Goal: Find specific page/section: Find specific page/section

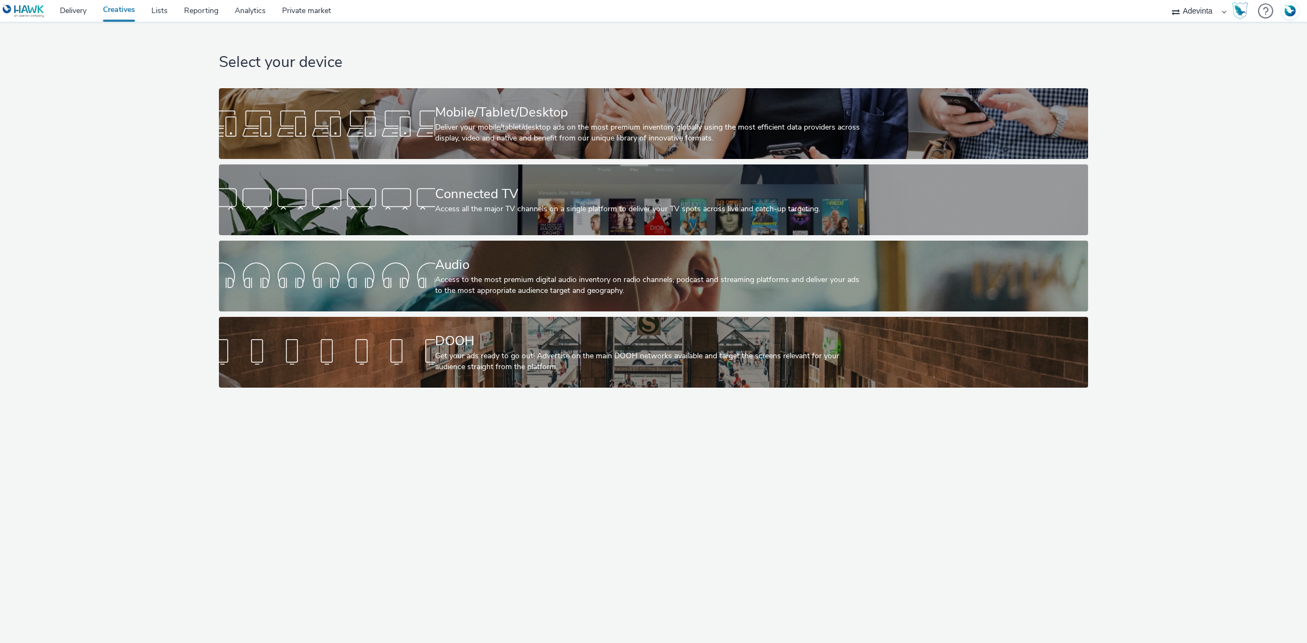
select select "a4655d9c-cd96-449f-b9a3-d2b0c2744250"
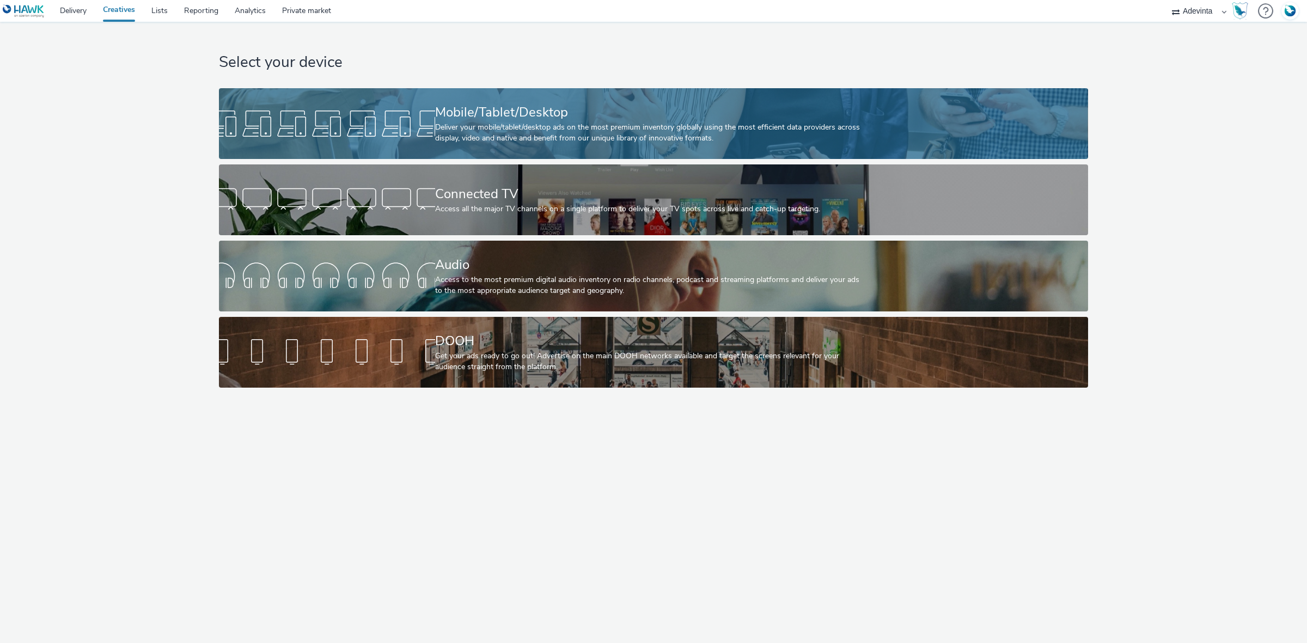
click at [624, 99] on div "Mobile/Tablet/Desktop Deliver your mobile/tablet/desktop ads on the most premiu…" at bounding box center [651, 123] width 432 height 71
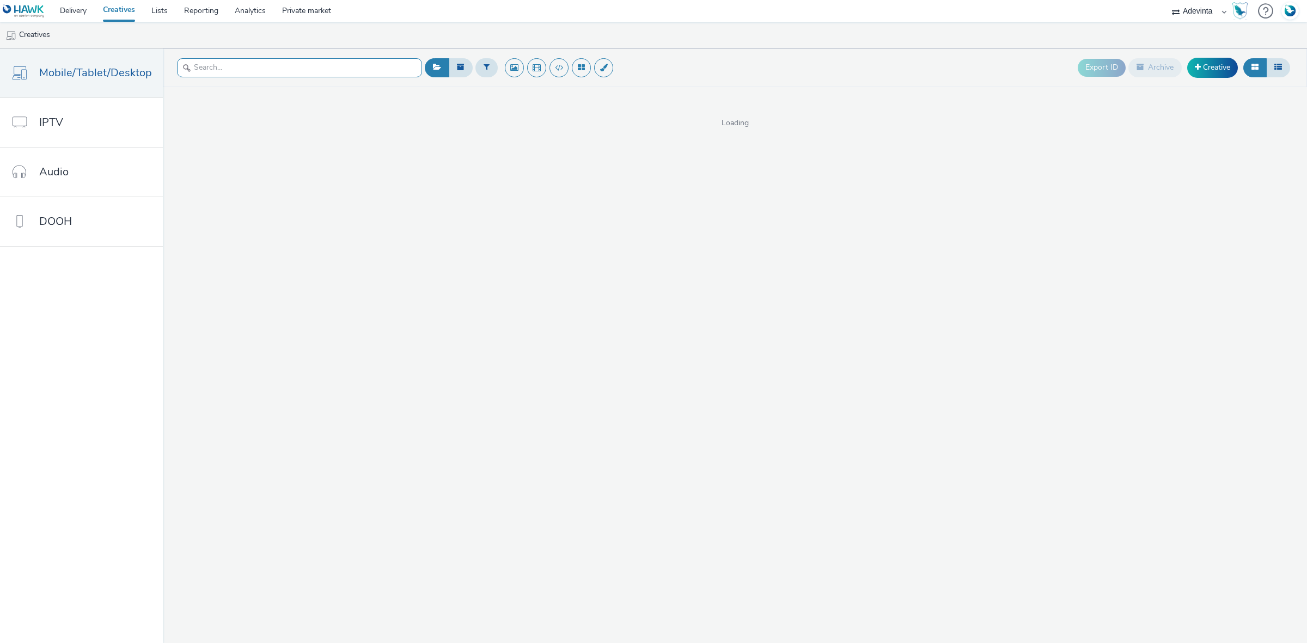
click at [284, 68] on input "text" at bounding box center [299, 67] width 245 height 19
paste input "Native-Générique-Ma jardinerie-Champenoux"
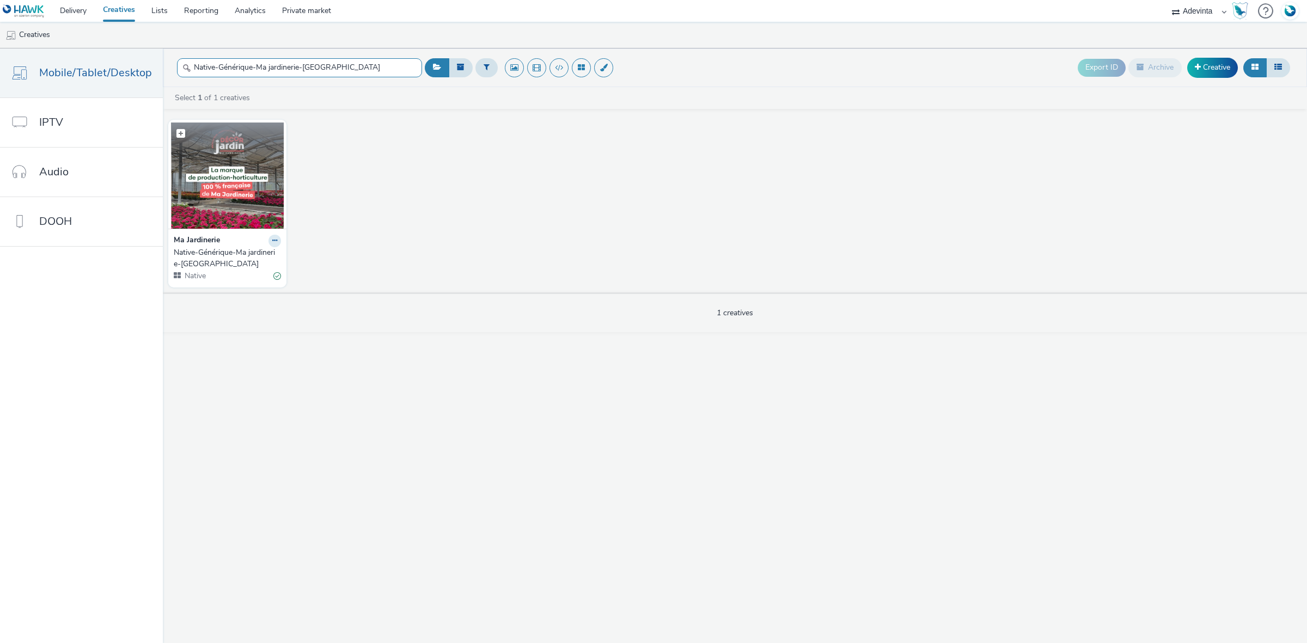
type input "Native-Générique-Ma jardinerie-Champenoux"
click at [250, 179] on img at bounding box center [227, 175] width 113 height 106
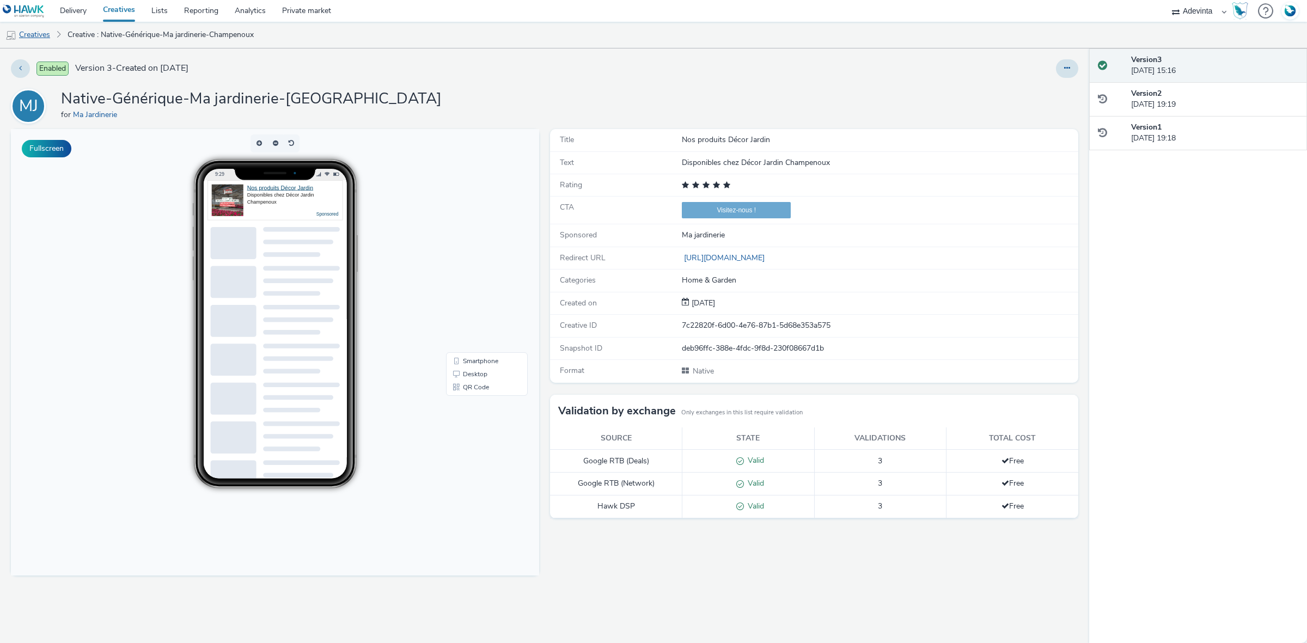
click at [28, 39] on link "Creatives" at bounding box center [28, 35] width 56 height 26
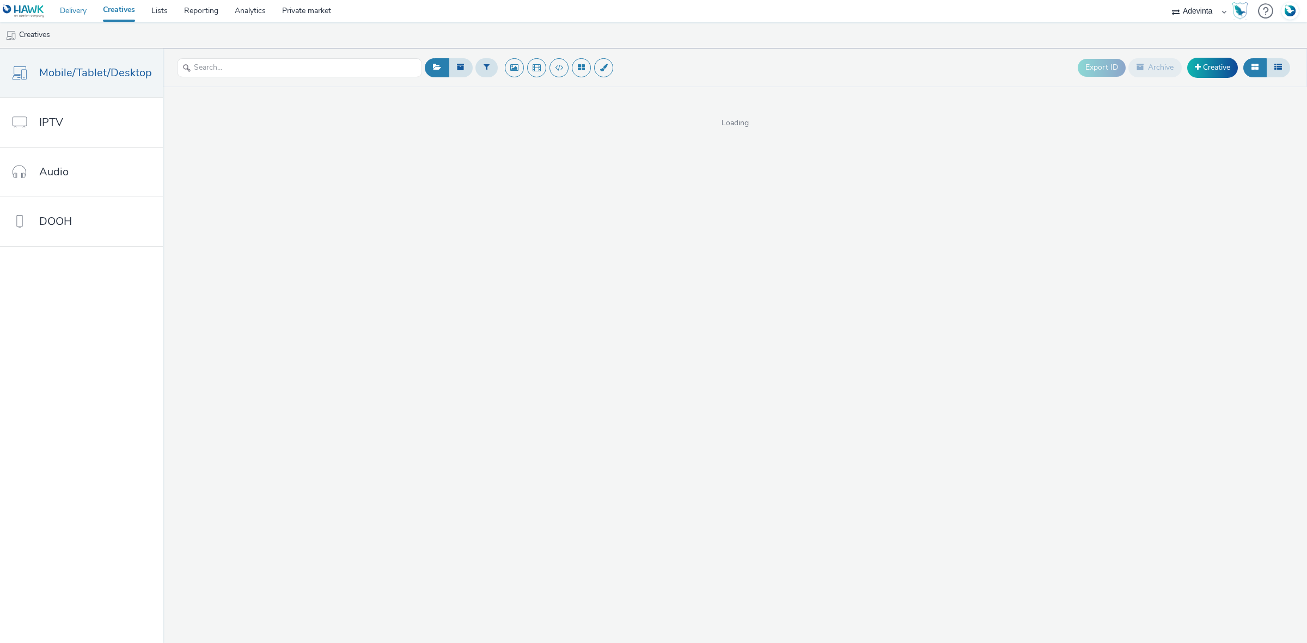
click at [77, 10] on link "Delivery" at bounding box center [73, 11] width 43 height 22
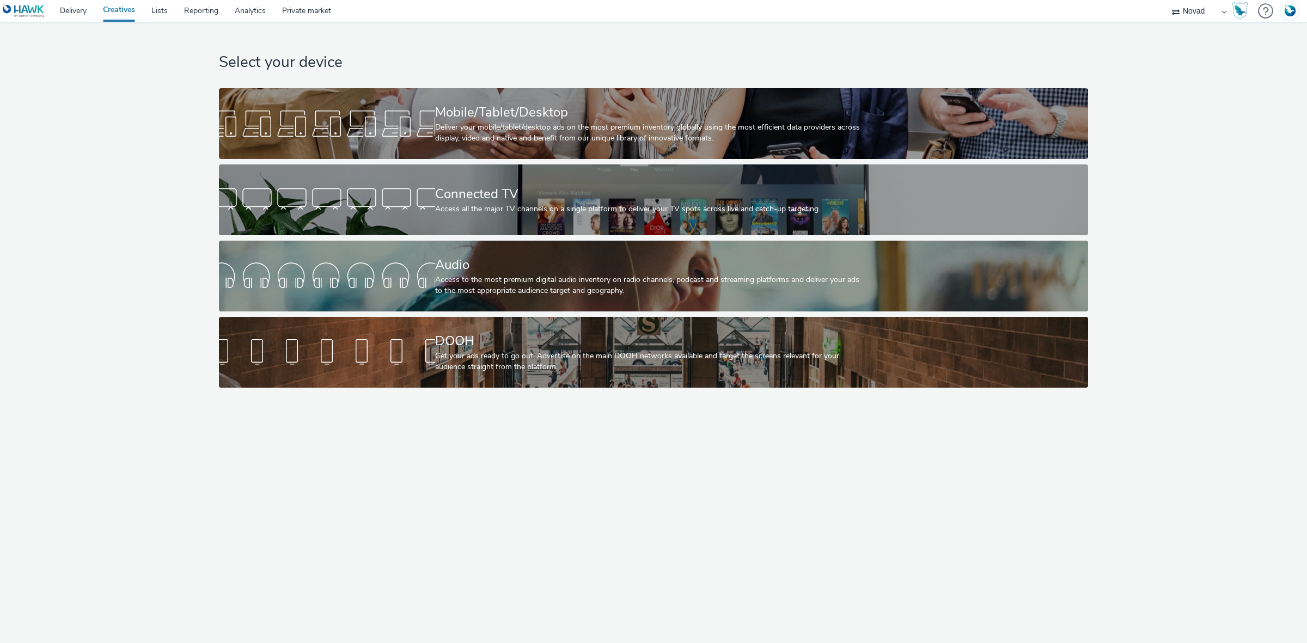
select select "ae52c008-e792-49d8-946c-ea980fe75bf6"
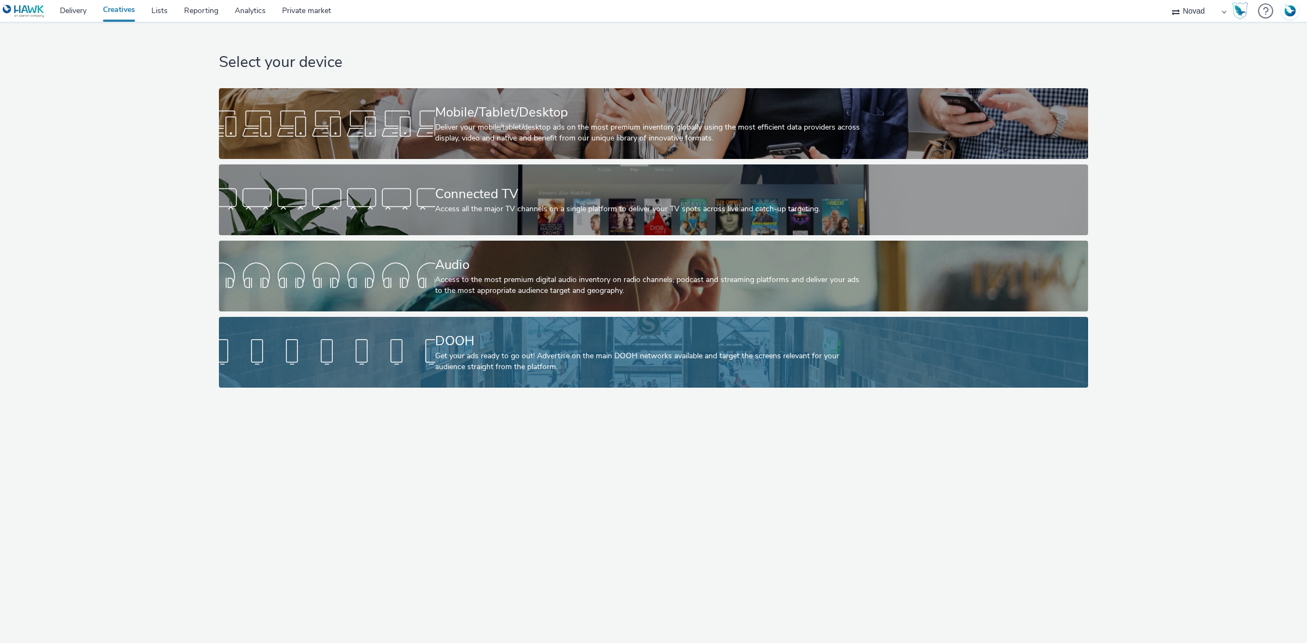
click at [478, 324] on div "DOOH Get your ads ready to go out! Advertise on the main DOOH networks availabl…" at bounding box center [651, 352] width 432 height 71
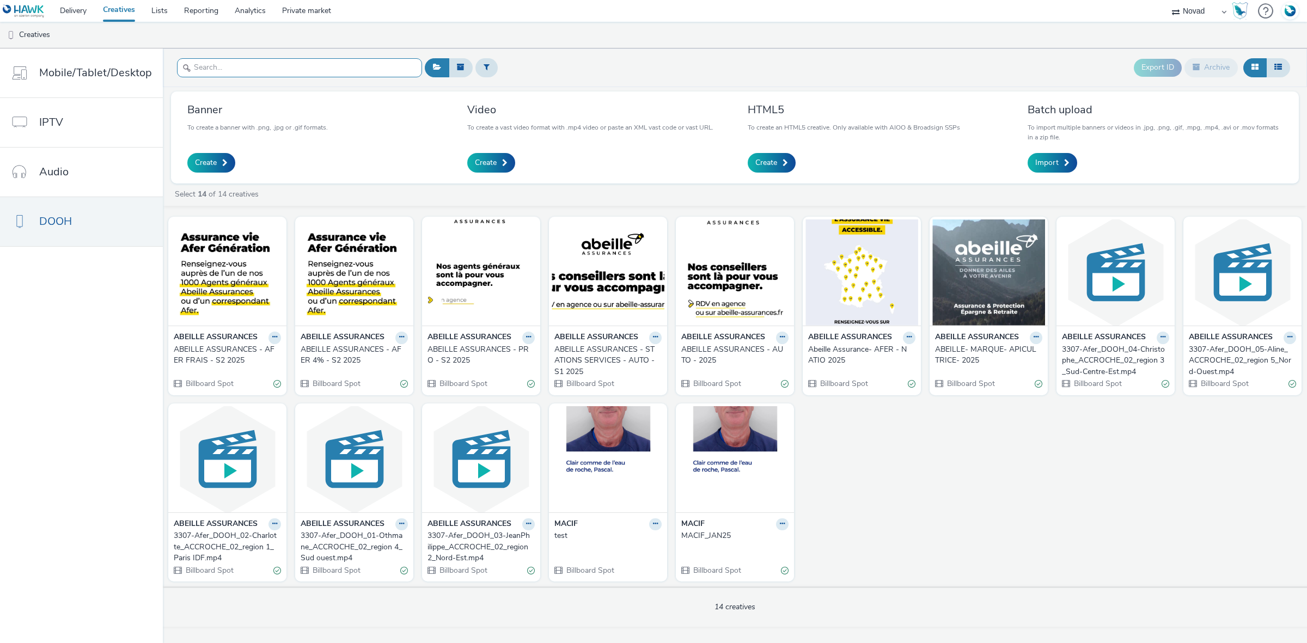
click at [212, 71] on input "text" at bounding box center [299, 67] width 245 height 19
paste input "ABEILLE ASSURANCES - AFER FRAIS - S2 2025"
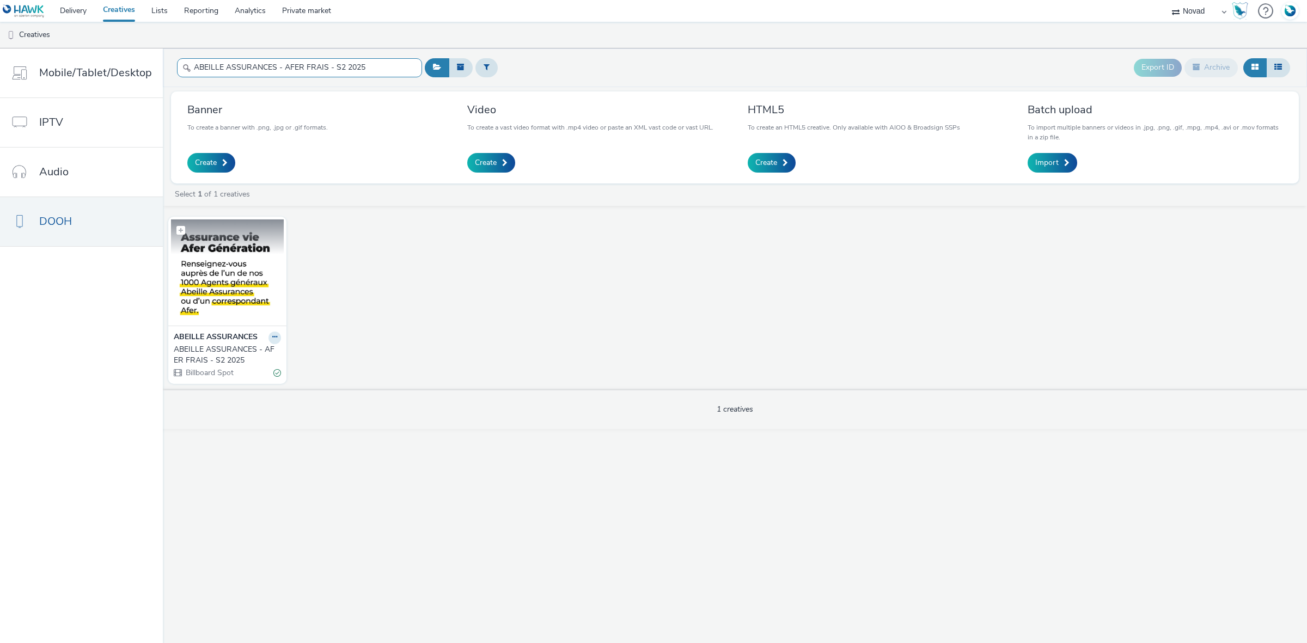
type input "ABEILLE ASSURANCES - AFER FRAIS - S2 2025"
click at [226, 285] on img at bounding box center [227, 272] width 113 height 106
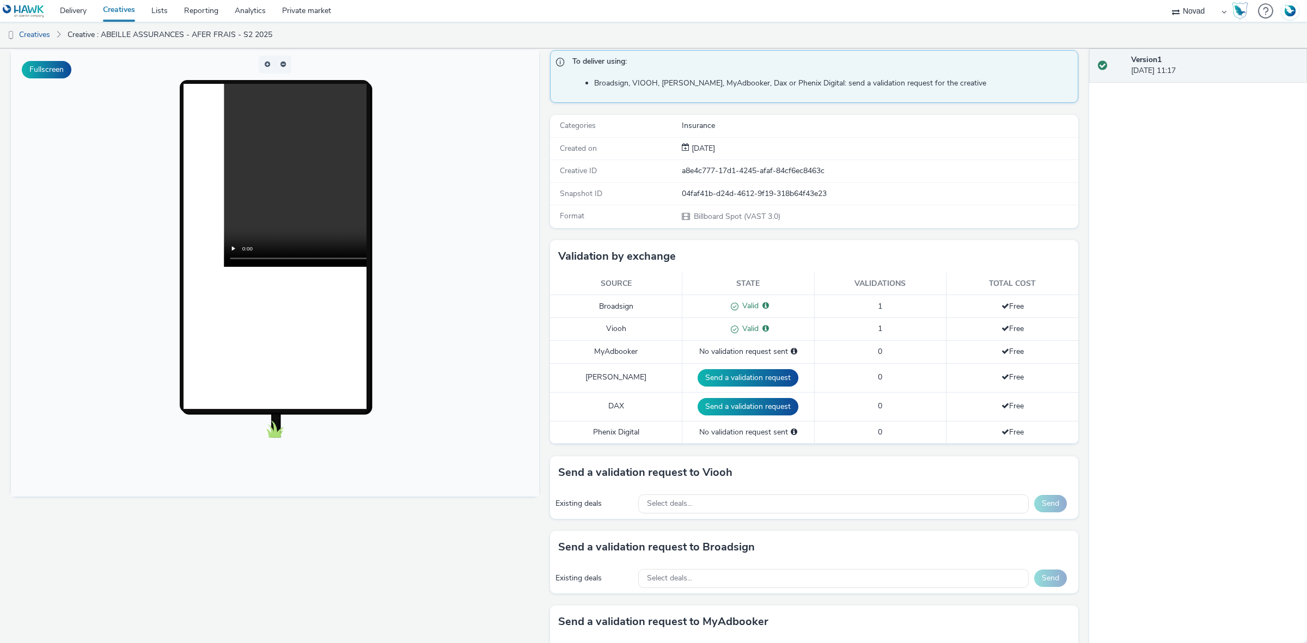
scroll to position [204, 0]
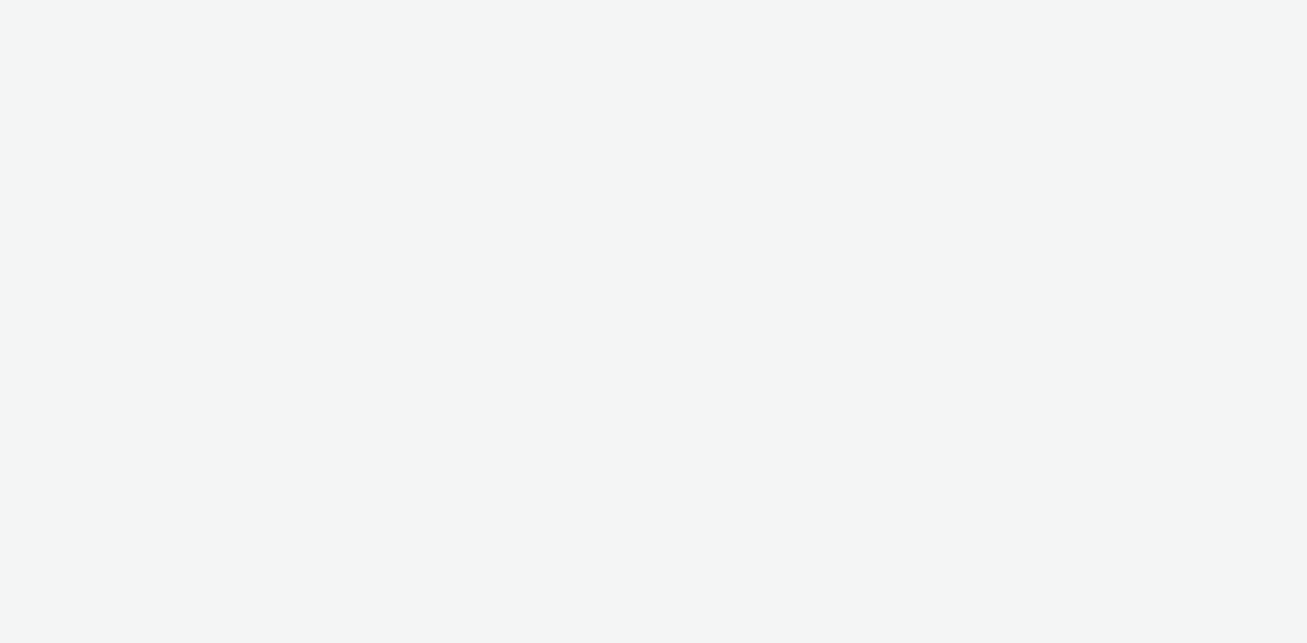
select select "607e894a-3b1a-41db-88ef-8f36a8be9837"
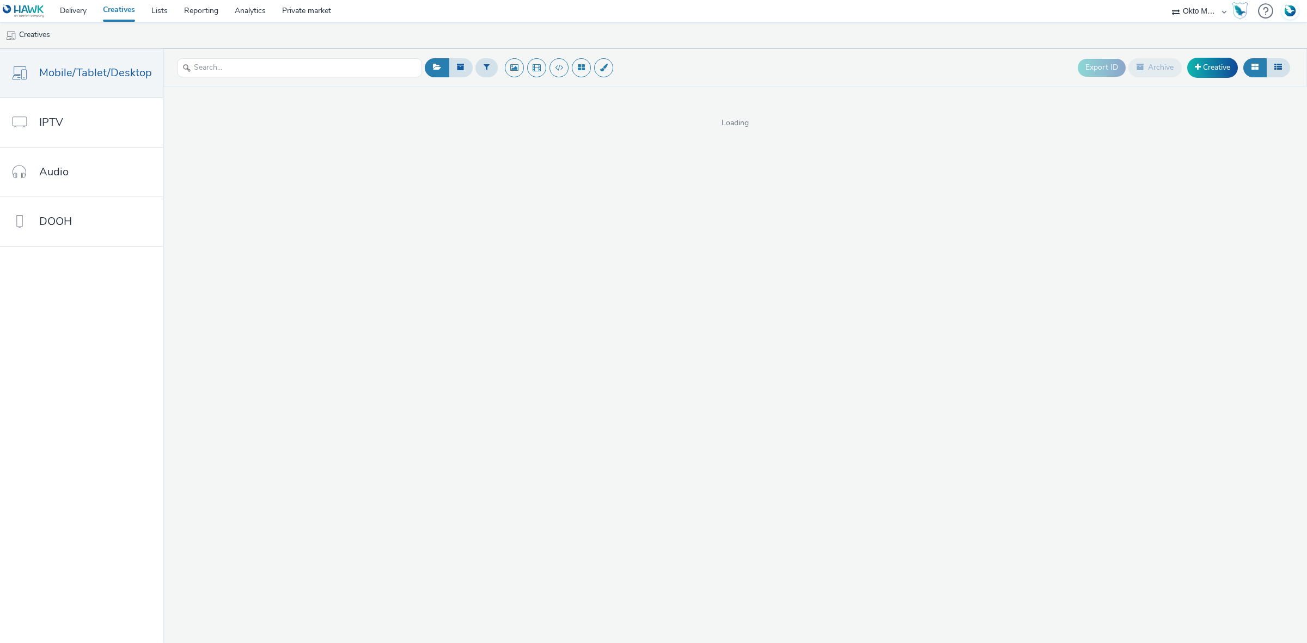
select select "d027da95-0097-4d0b-8b09-57dedb2e3a8d"
select select "c546b7bc-ba00-4b92-a88f-2ed4143b9289"
select select "dd3fb4f6-b550-43f6-8f67-b78d09d23a96"
select select "49e76c45-13e0-4801-9637-84dabdd51bd1"
select select "2c2881b8-a35e-4ab4-afa0-3ba52d3fbcb3"
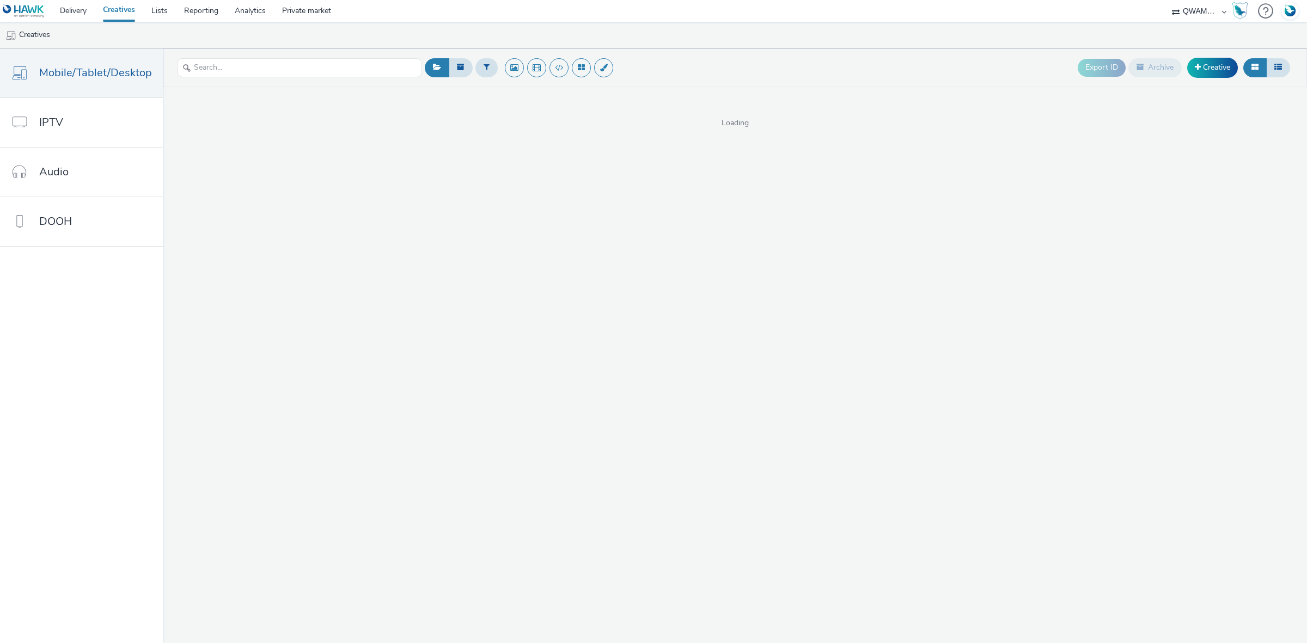
select select "8a3f6d77-30ca-4ef5-b621-f995745b8c1c"
